Goal: Task Accomplishment & Management: Use online tool/utility

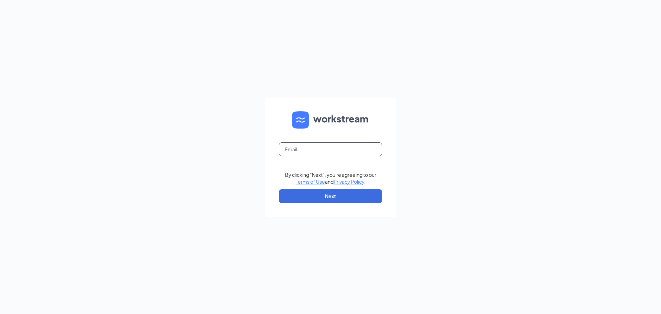
click at [353, 149] on input "text" at bounding box center [330, 149] width 103 height 14
type input "[EMAIL_ADDRESS][DOMAIN_NAME]"
click at [318, 193] on button "Next" at bounding box center [330, 196] width 103 height 14
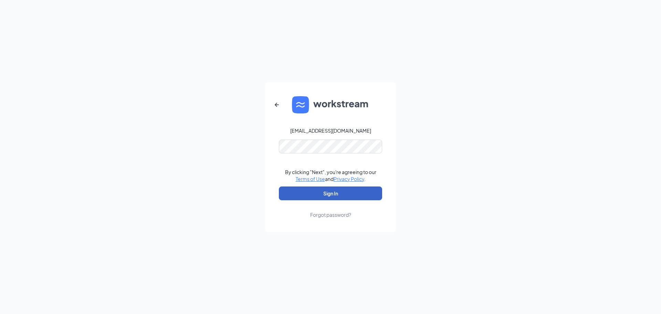
click at [304, 193] on button "Sign In" at bounding box center [330, 193] width 103 height 14
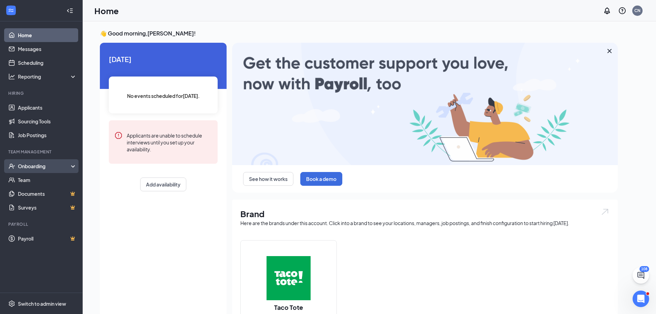
click at [47, 172] on div "Onboarding" at bounding box center [41, 166] width 83 height 14
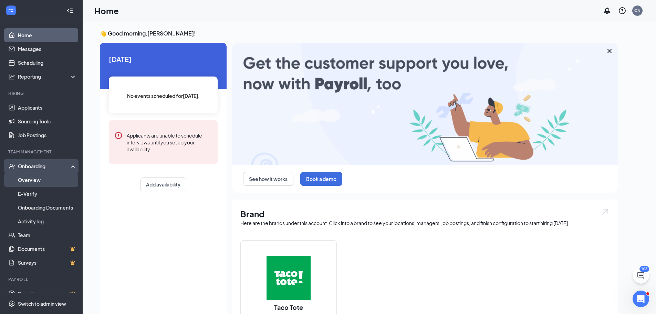
click at [48, 182] on link "Overview" at bounding box center [47, 180] width 59 height 14
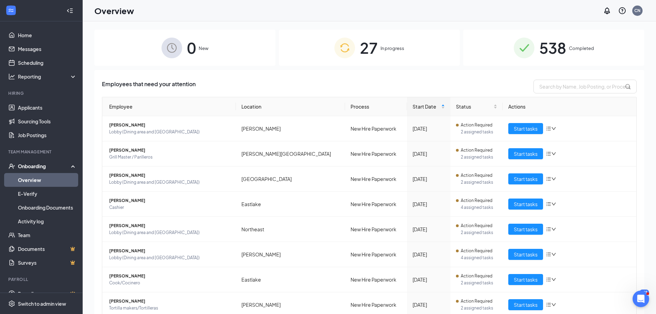
click at [553, 50] on span "538" at bounding box center [552, 48] width 27 height 24
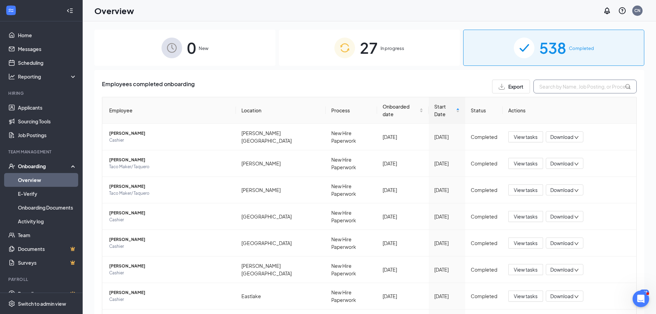
click at [556, 82] on input "text" at bounding box center [584, 87] width 103 height 14
type input "luis"
click at [518, 212] on span "View tasks" at bounding box center [526, 216] width 24 height 8
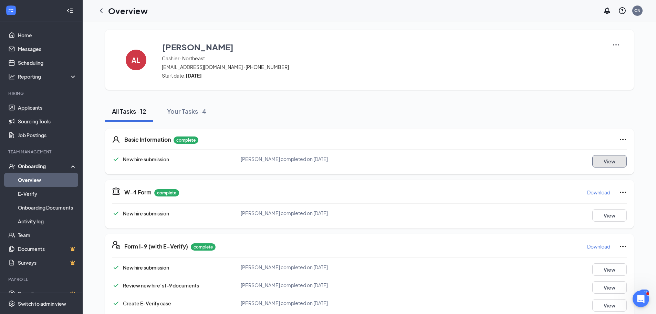
click at [593, 159] on button "View" at bounding box center [609, 161] width 34 height 12
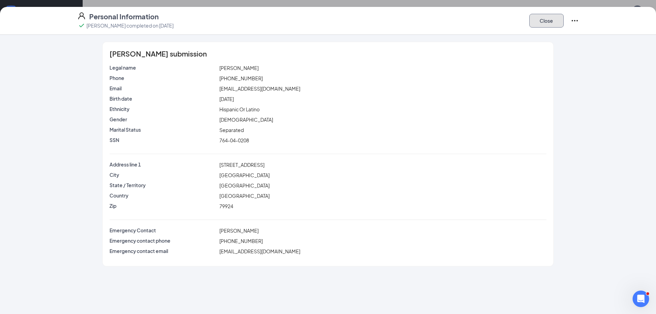
click at [544, 26] on button "Close" at bounding box center [546, 21] width 34 height 14
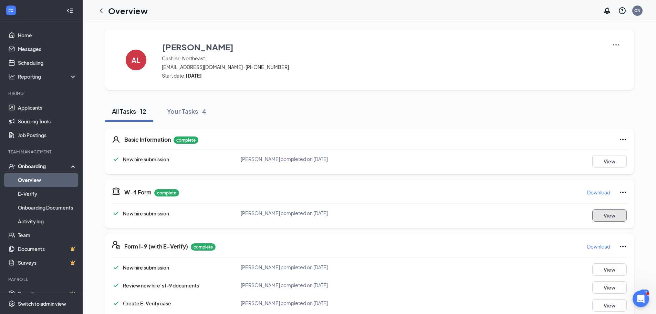
click at [600, 215] on button "View" at bounding box center [609, 215] width 34 height 12
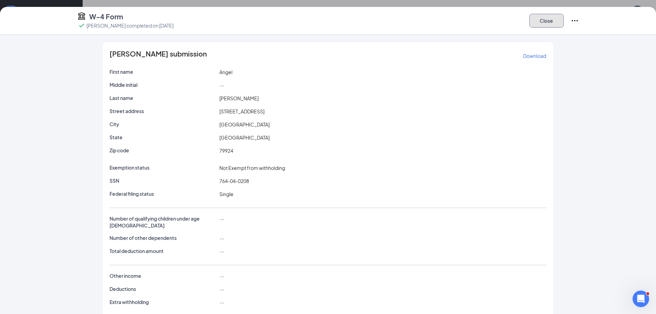
click at [540, 27] on button "Close" at bounding box center [546, 21] width 34 height 14
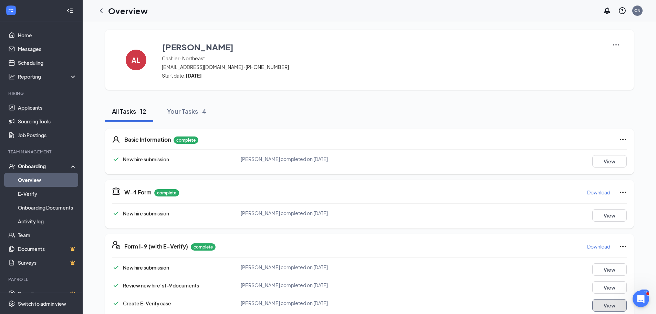
click at [593, 309] on button "View" at bounding box center [609, 305] width 34 height 12
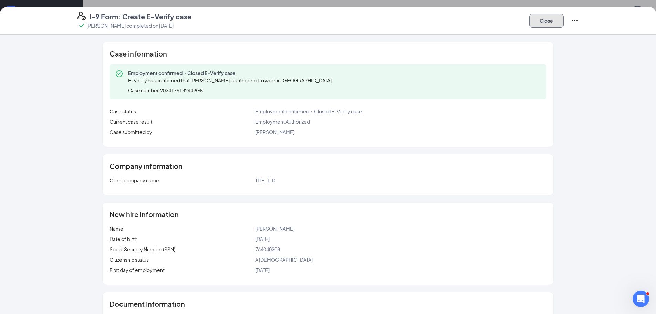
click at [543, 21] on button "Close" at bounding box center [546, 21] width 34 height 14
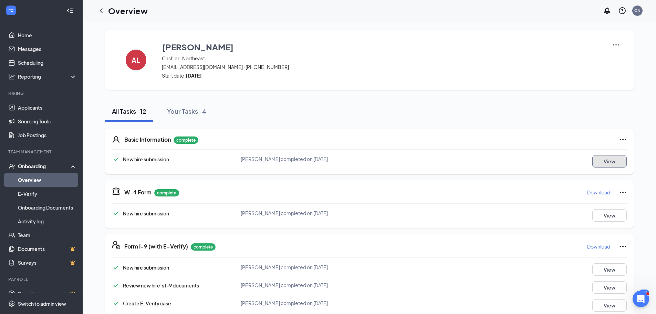
click at [592, 158] on button "View" at bounding box center [609, 161] width 34 height 12
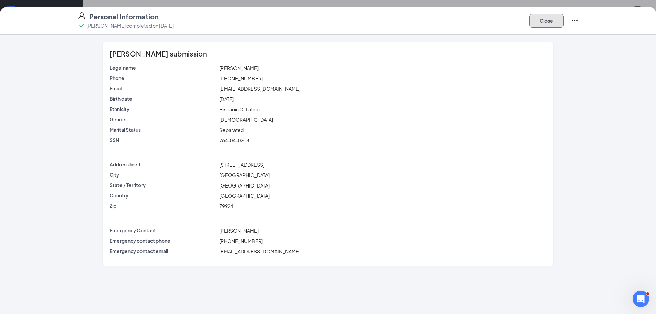
click at [550, 25] on button "Close" at bounding box center [546, 21] width 34 height 14
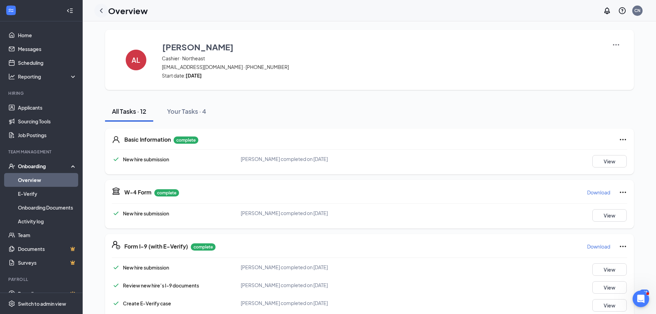
click at [101, 9] on icon "ChevronLeft" at bounding box center [101, 11] width 8 height 8
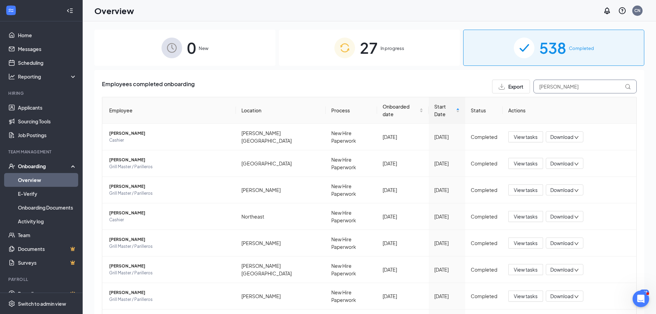
click at [544, 84] on input "luis" at bounding box center [584, 87] width 103 height 14
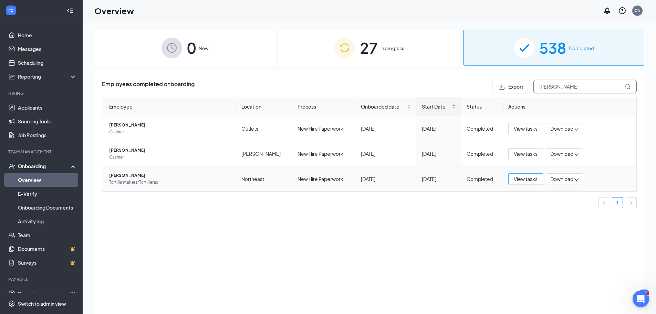
type input "leslie"
click at [535, 183] on button "View tasks" at bounding box center [525, 178] width 35 height 11
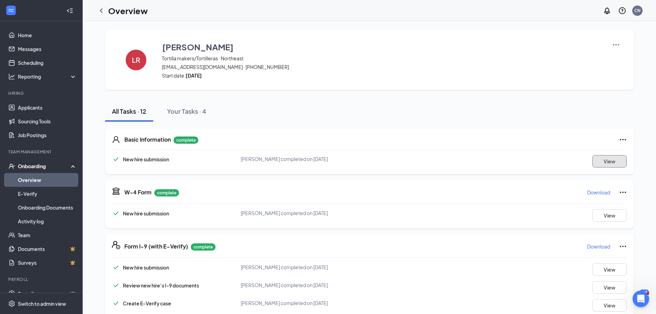
click at [601, 157] on button "View" at bounding box center [609, 161] width 34 height 12
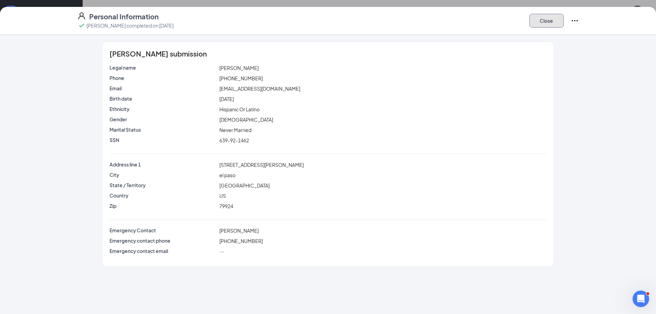
click at [534, 18] on button "Close" at bounding box center [546, 21] width 34 height 14
